Goal: Task Accomplishment & Management: Manage account settings

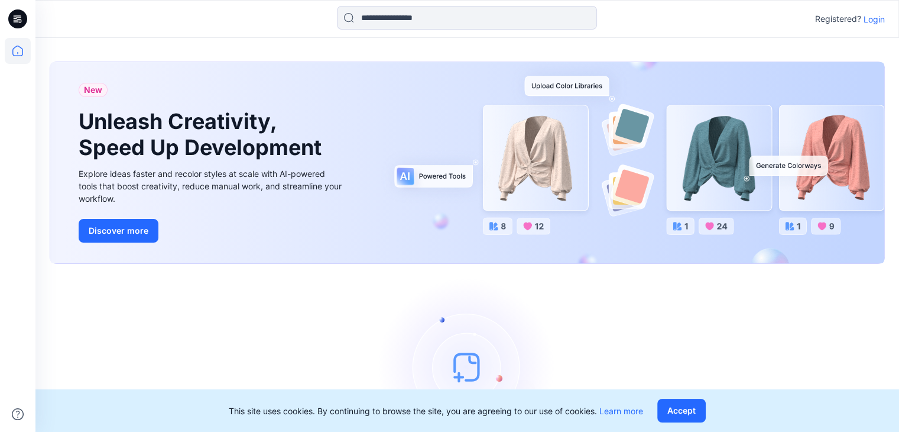
click at [880, 15] on p "Login" at bounding box center [874, 19] width 21 height 12
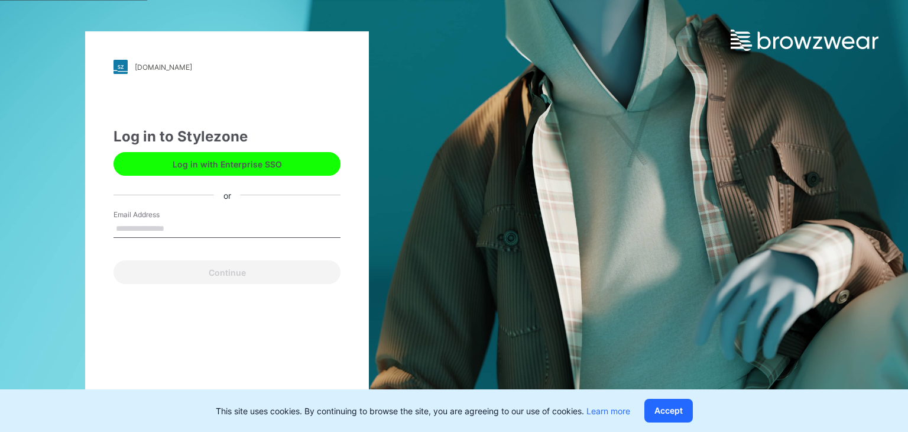
click at [189, 235] on input "Email Address" at bounding box center [227, 229] width 227 height 18
type input "**********"
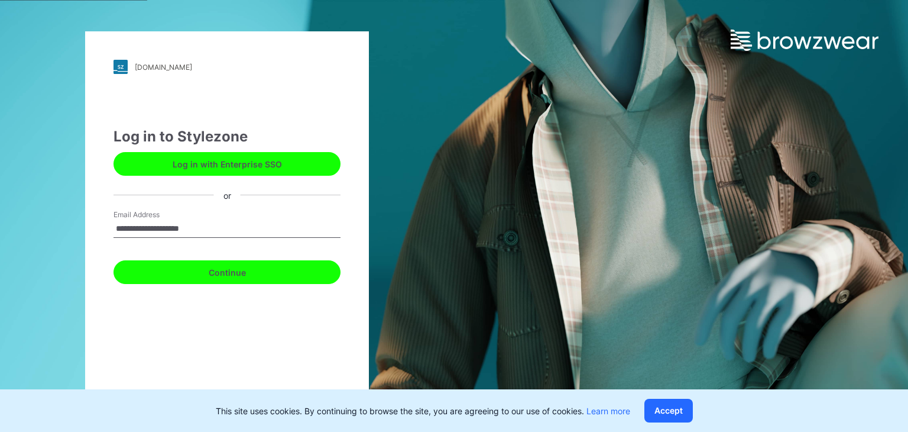
click at [254, 270] on button "Continue" at bounding box center [227, 272] width 227 height 24
